Goal: Check status: Check status

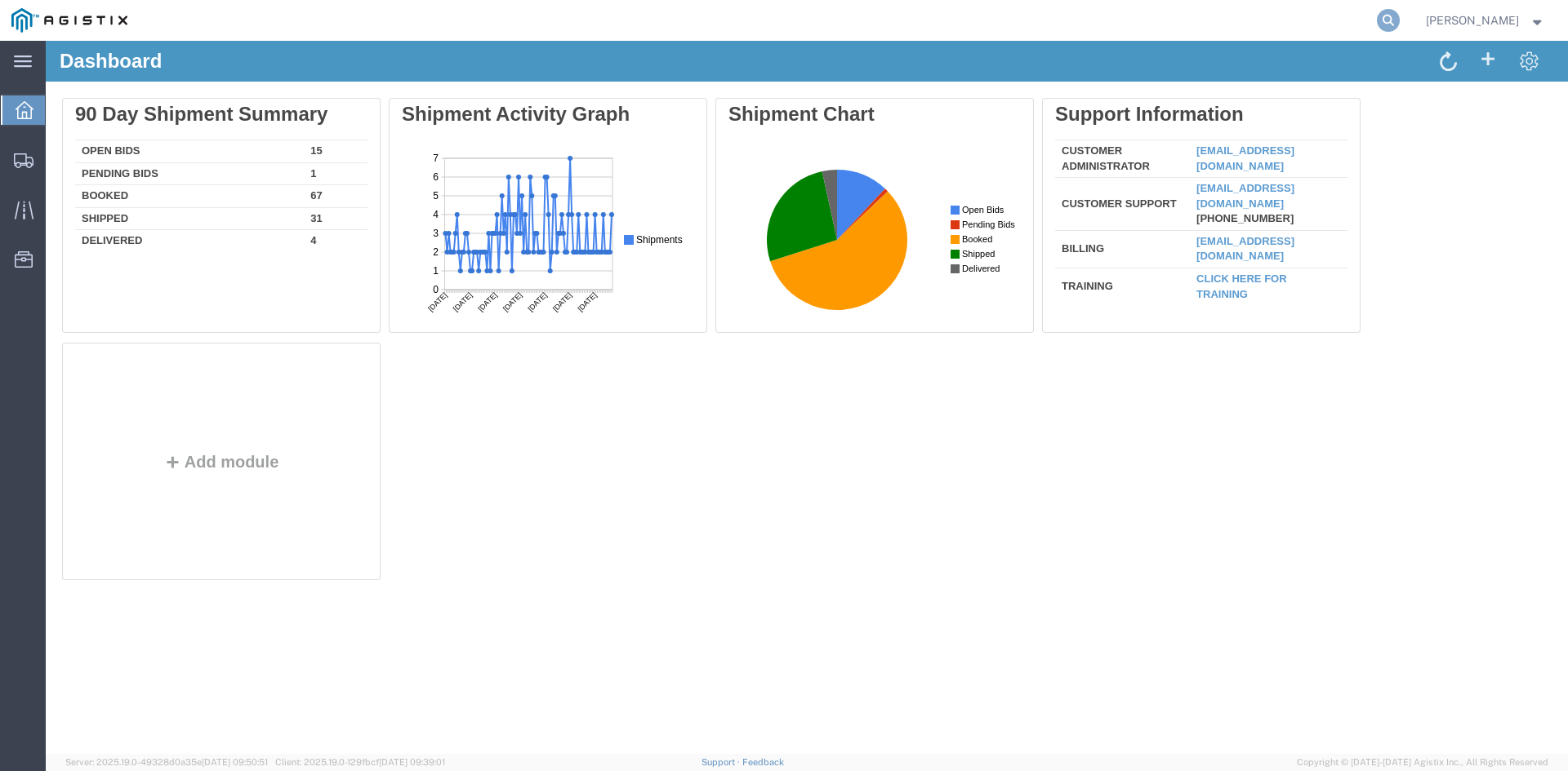
click at [1399, 24] on icon at bounding box center [1387, 20] width 23 height 23
paste input "56837424"
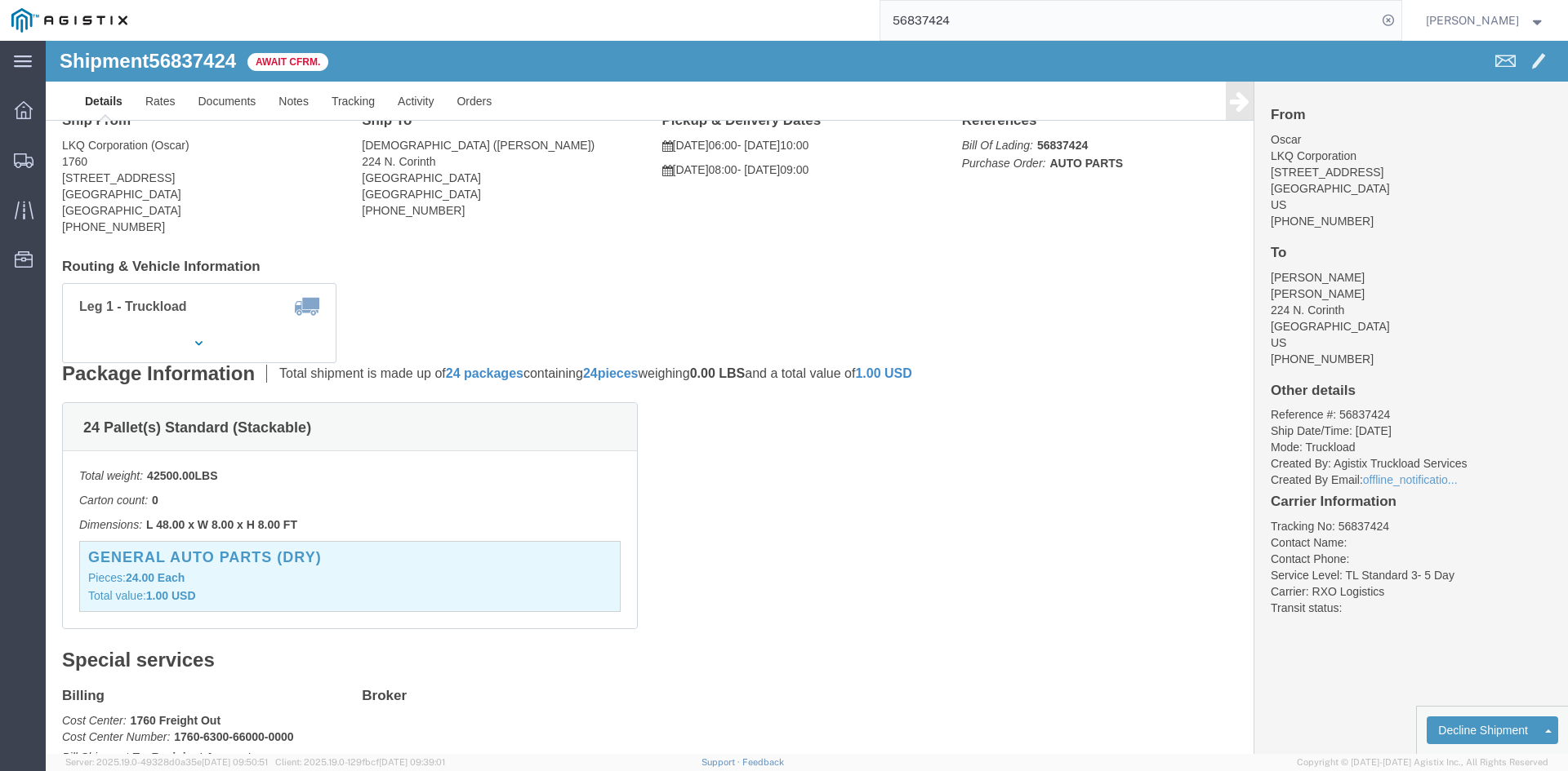
scroll to position [81, 0]
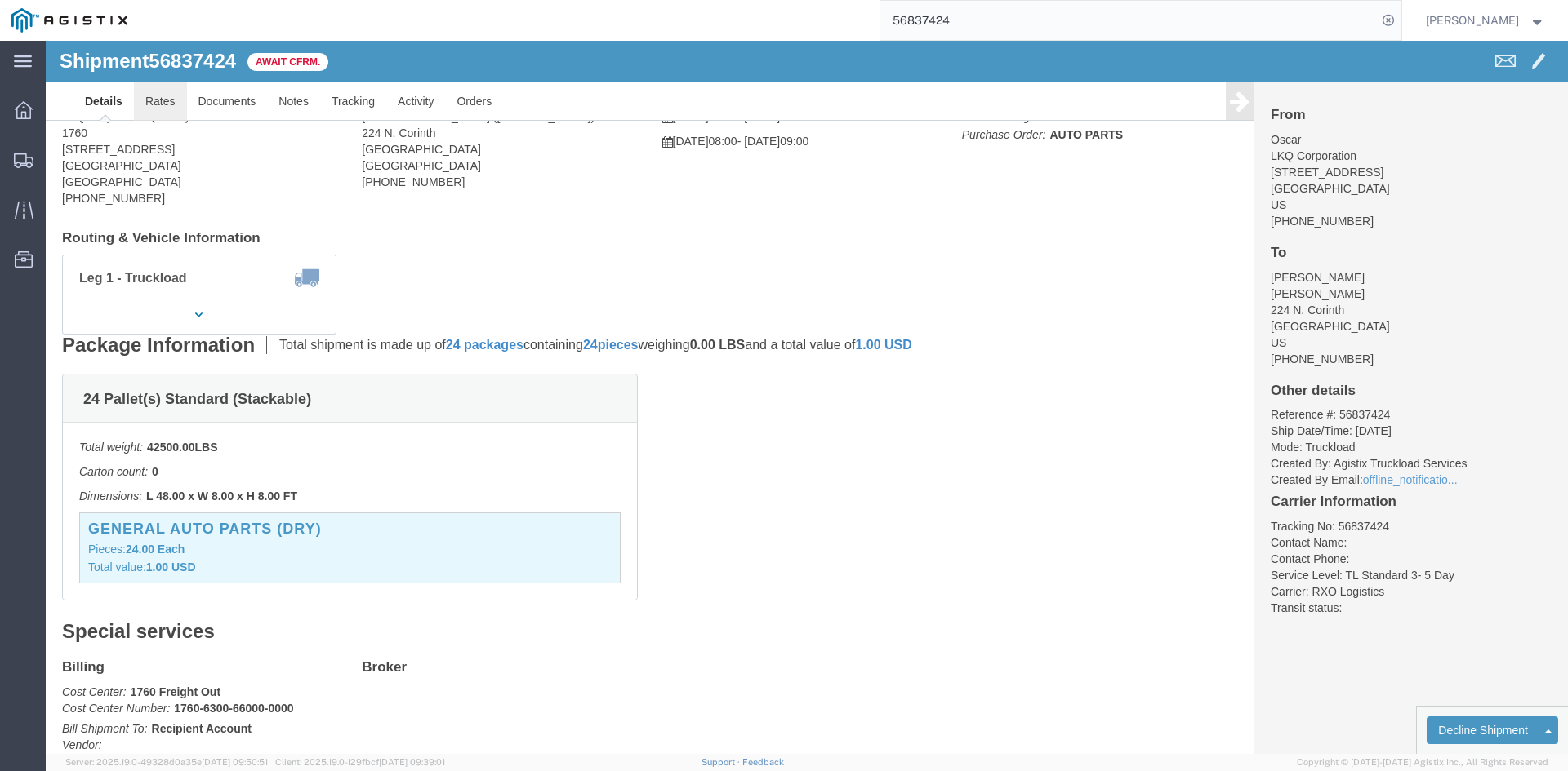
click link "Rates"
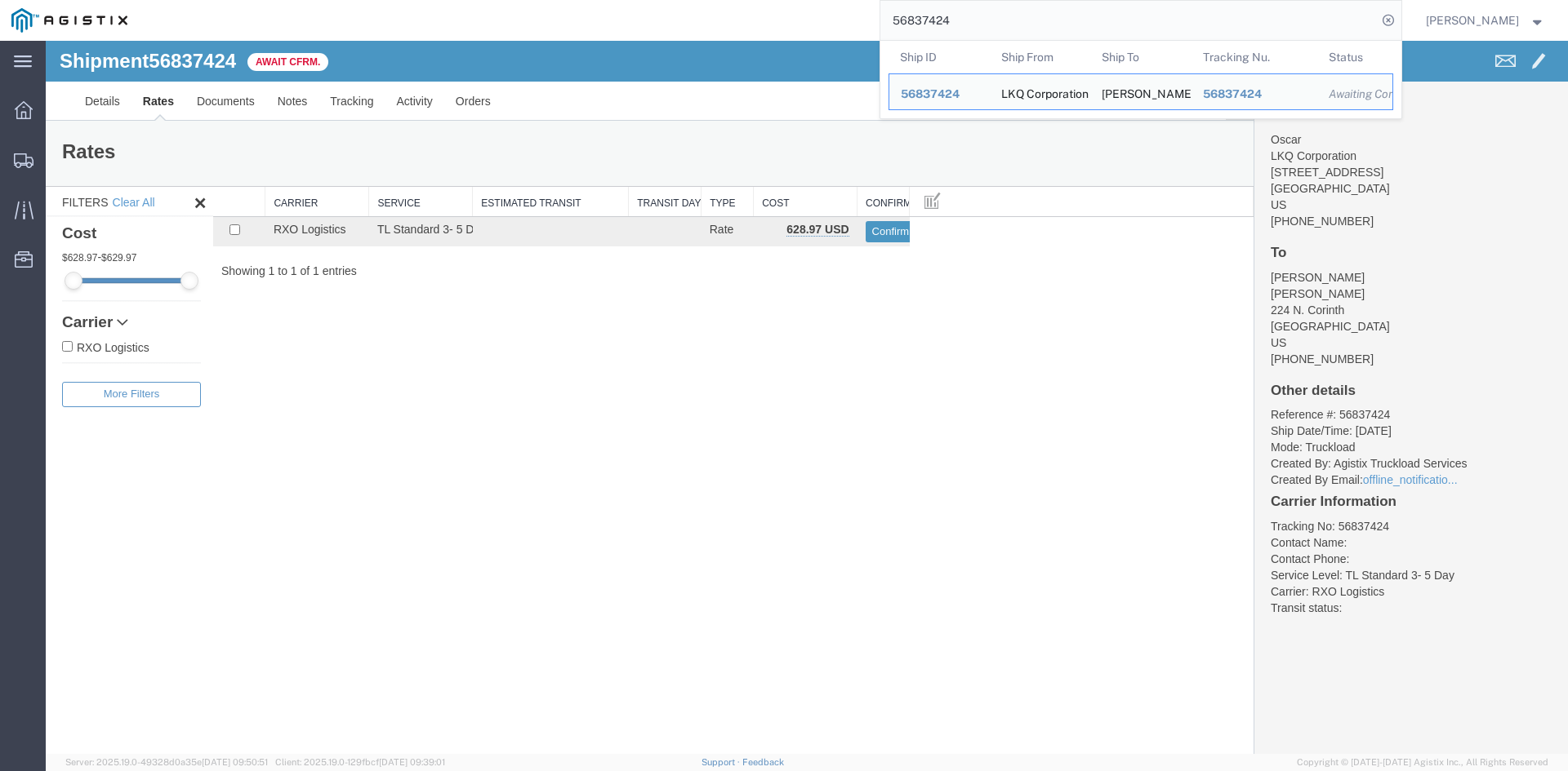
drag, startPoint x: 1037, startPoint y: 27, endPoint x: 887, endPoint y: 17, distance: 150.3
click at [887, 17] on div "56837424 Ship ID Ship From Ship To Tracking Nu. Status Ship ID 56837424 Ship Fr…" at bounding box center [769, 21] width 1262 height 41
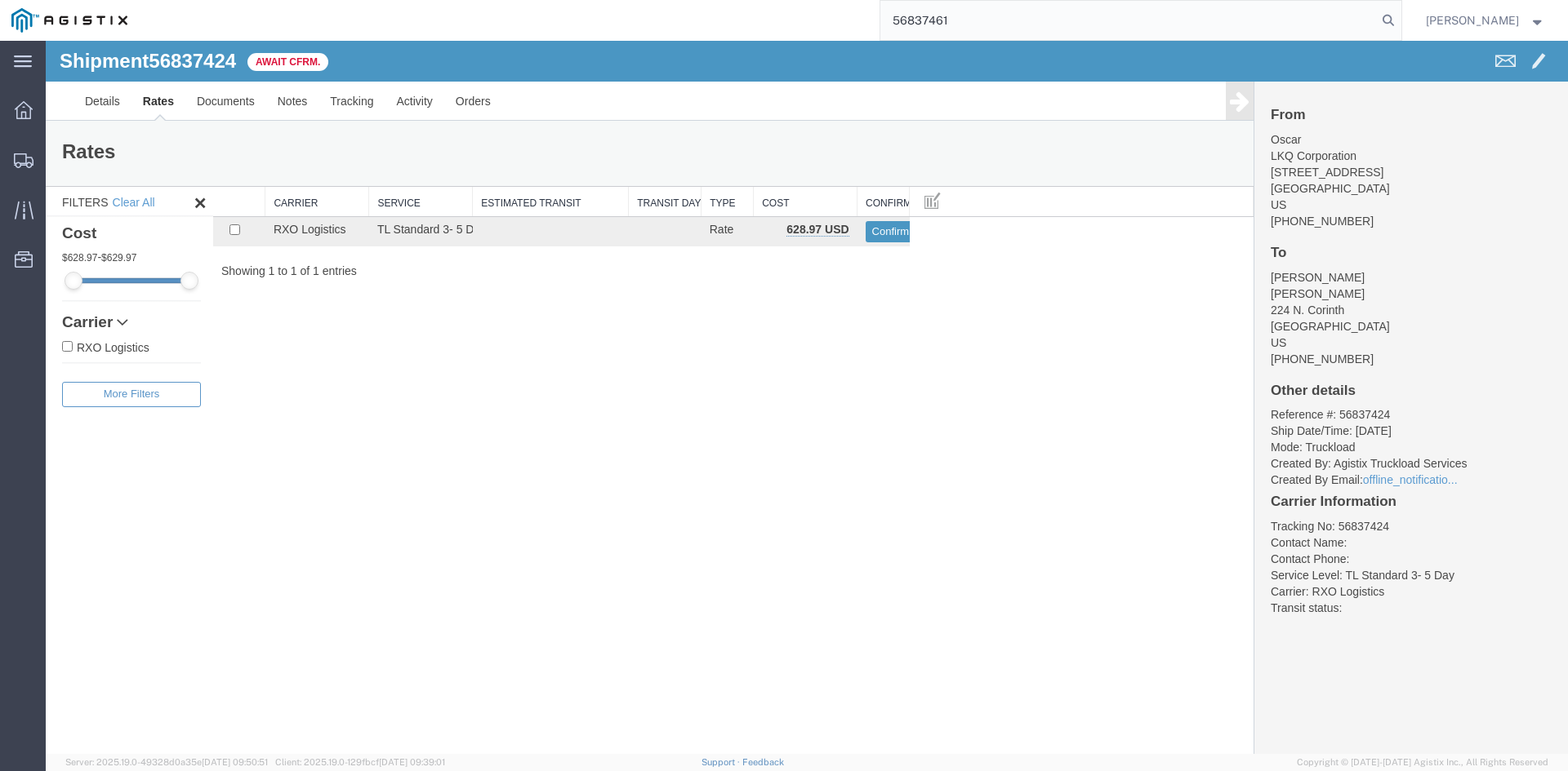
type input "56837461"
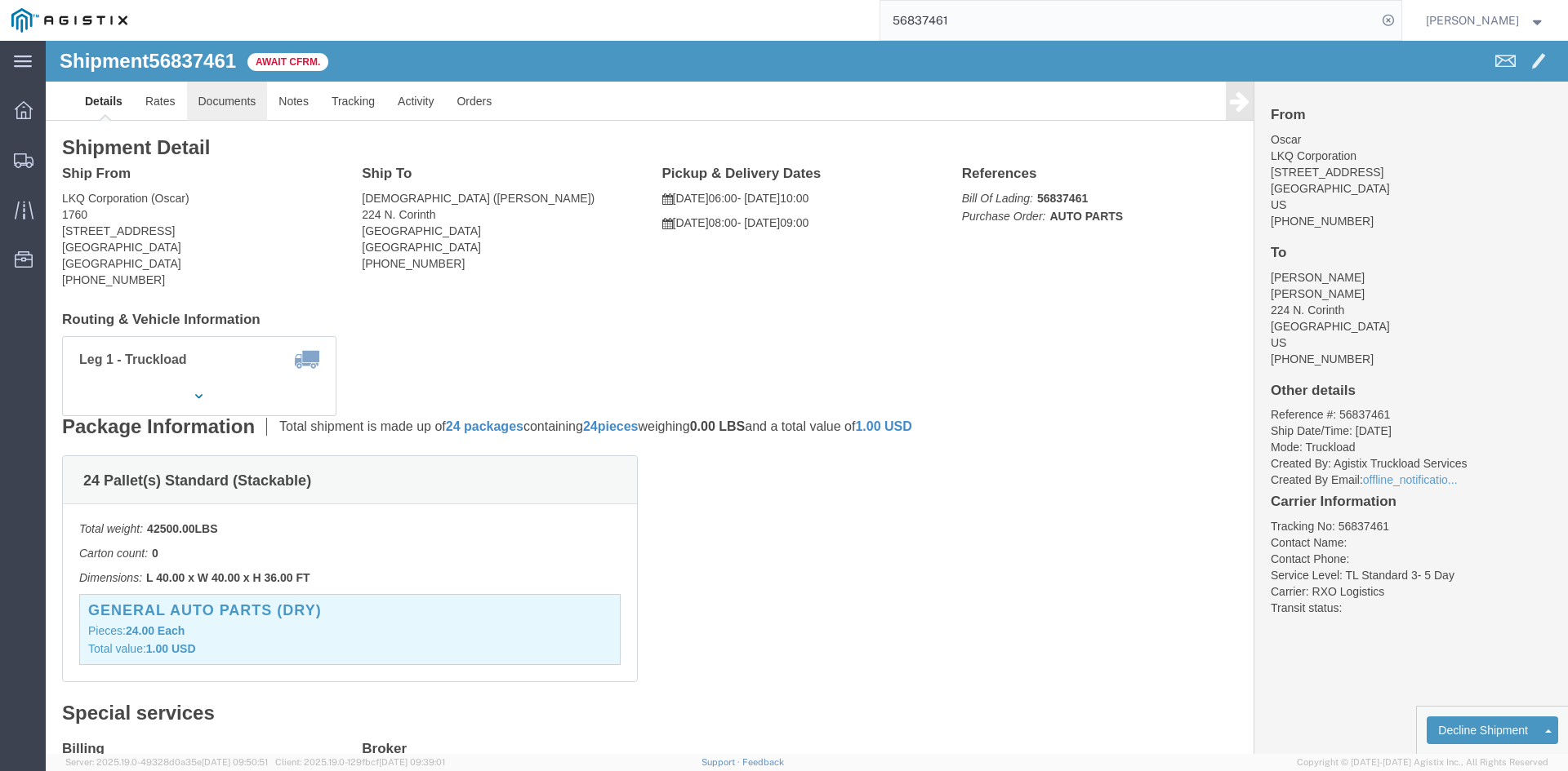
click link "Documents"
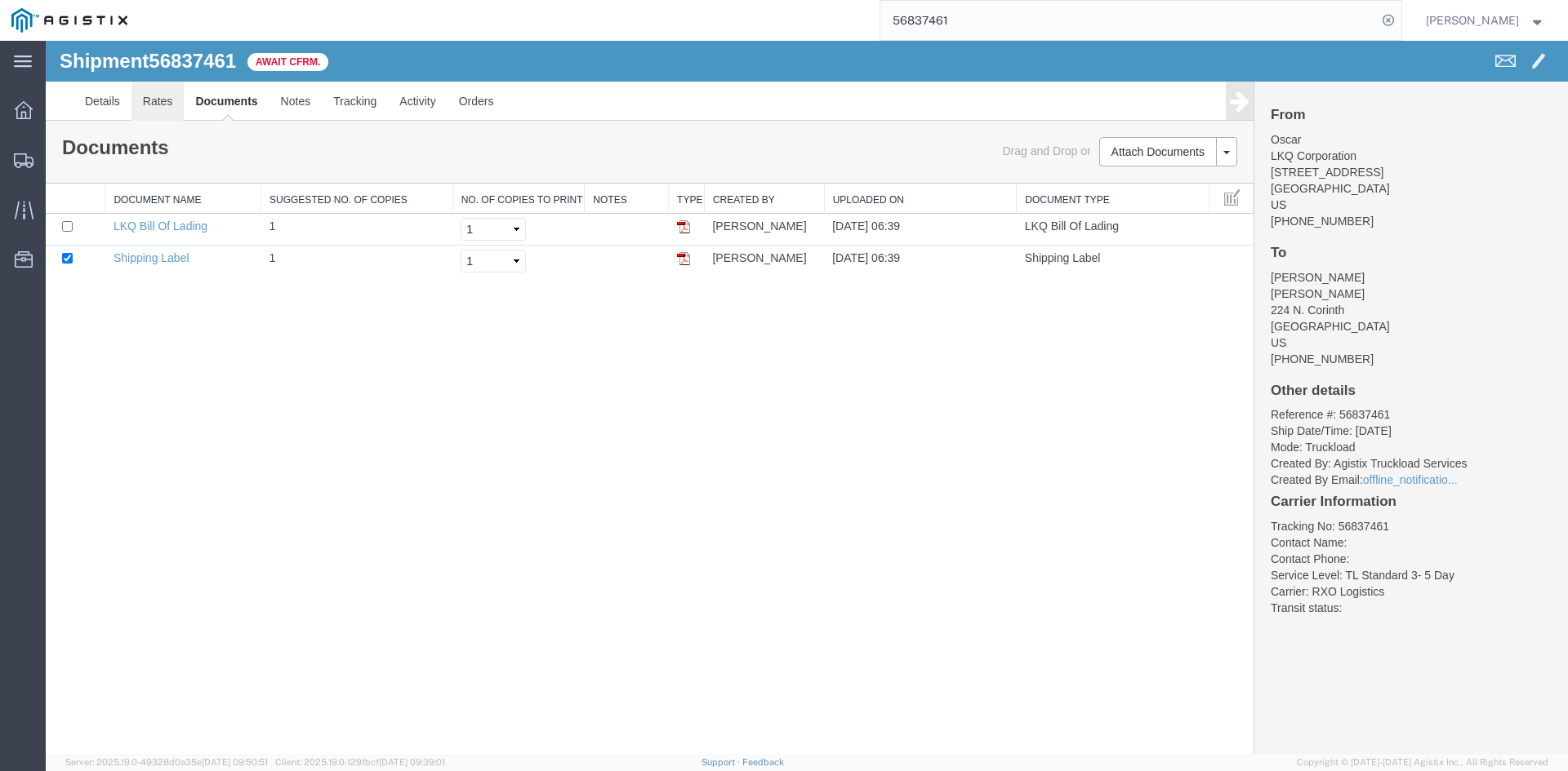
click at [173, 106] on link "Rates" at bounding box center [158, 101] width 53 height 39
